Goal: Information Seeking & Learning: Learn about a topic

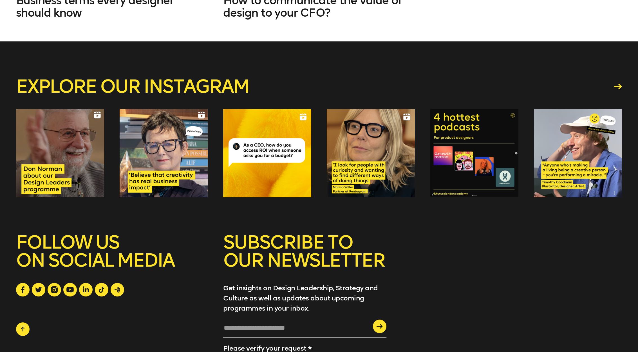
scroll to position [1084, 0]
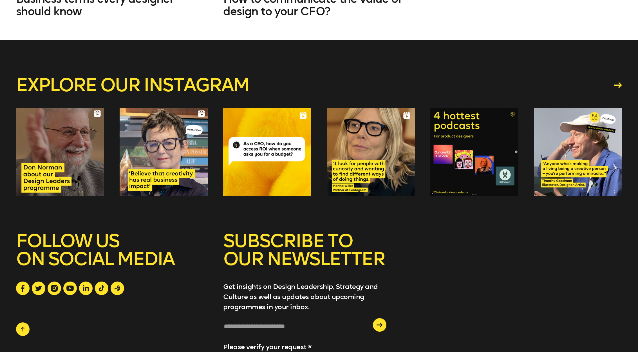
click at [150, 153] on div at bounding box center [164, 152] width 88 height 88
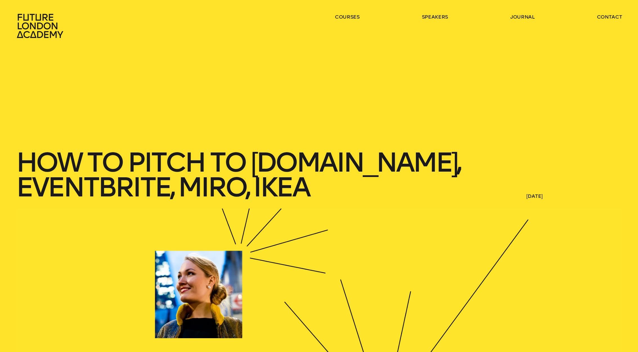
scroll to position [0, 0]
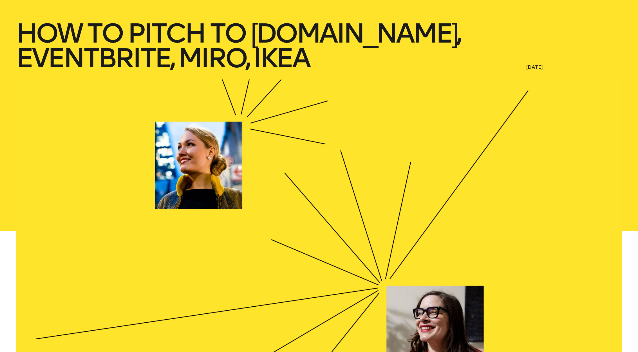
scroll to position [128, 0]
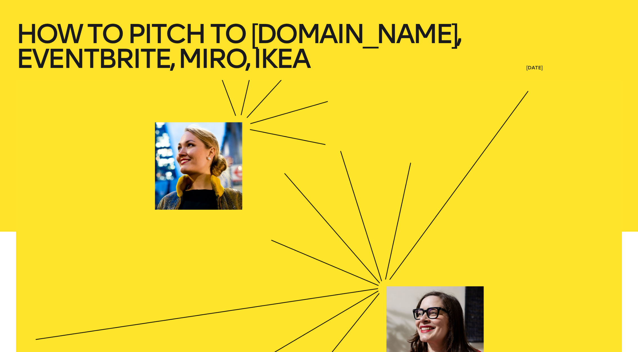
click at [399, 252] on div at bounding box center [319, 231] width 606 height 303
click at [442, 305] on div at bounding box center [319, 231] width 606 height 303
drag, startPoint x: 547, startPoint y: 69, endPoint x: 534, endPoint y: 69, distance: 13.0
click at [545, 68] on span "[DATE]" at bounding box center [574, 67] width 96 height 7
drag, startPoint x: 186, startPoint y: 152, endPoint x: 189, endPoint y: 127, distance: 25.1
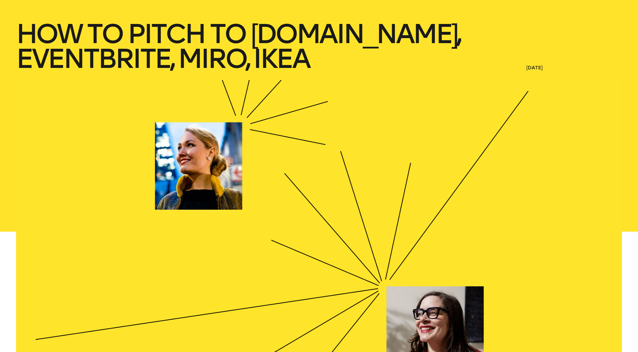
click at [189, 135] on div at bounding box center [319, 231] width 606 height 303
click at [180, 53] on h1 "How to pitch to [DOMAIN_NAME], Eventbrite, Miro, IKEA" at bounding box center [239, 46] width 447 height 50
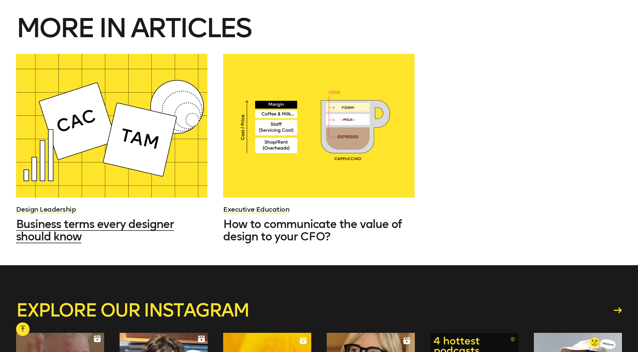
scroll to position [798, 0]
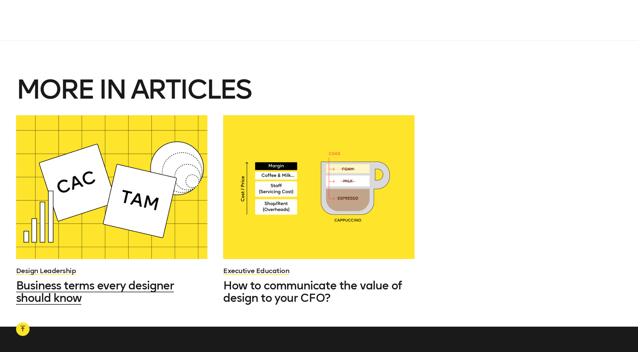
click at [98, 247] on div at bounding box center [111, 187] width 191 height 144
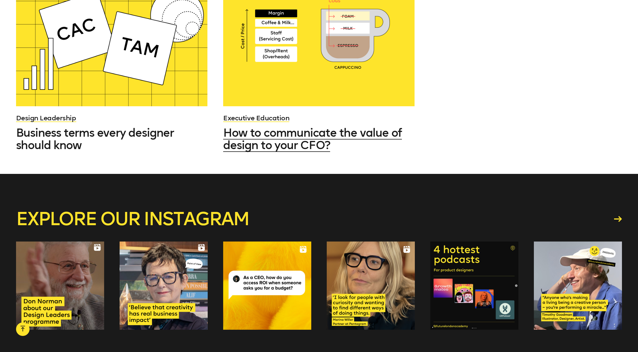
scroll to position [951, 0]
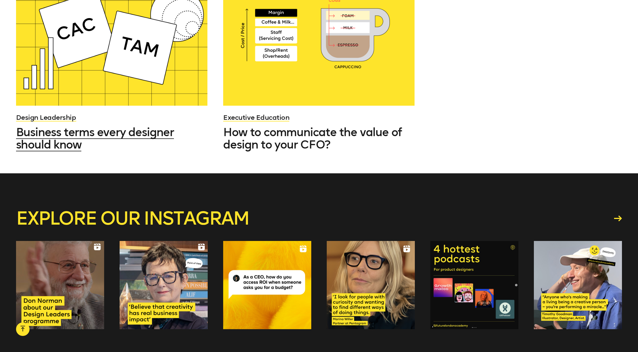
click at [126, 64] on div at bounding box center [111, 34] width 191 height 144
